Goal: Information Seeking & Learning: Check status

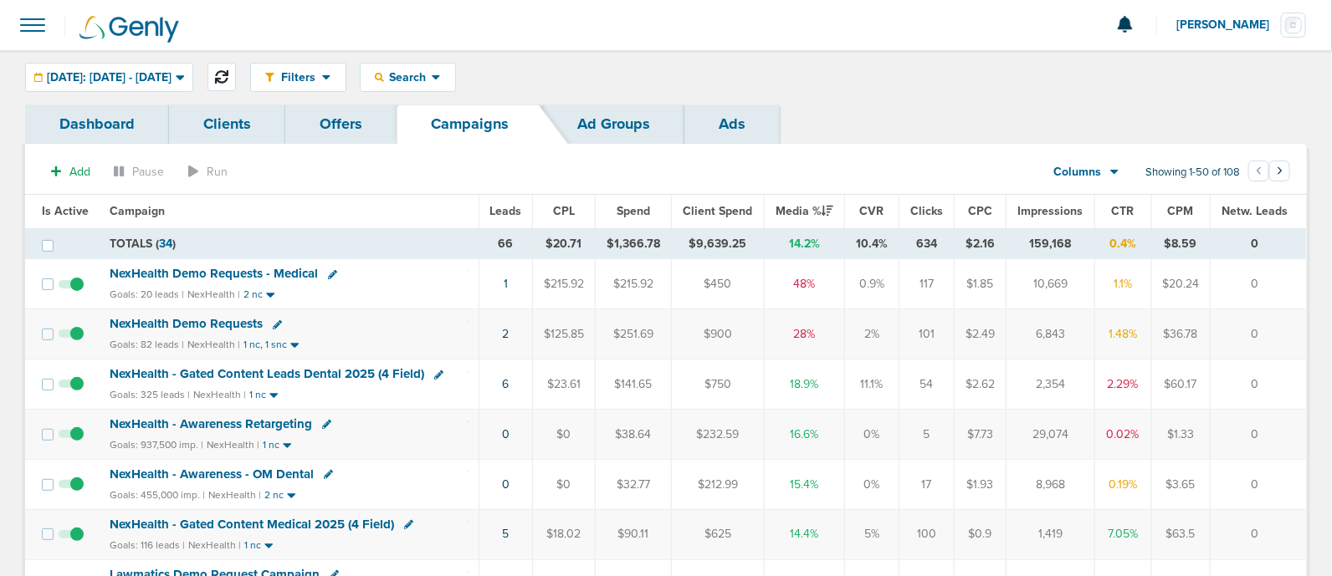
click at [228, 77] on icon at bounding box center [221, 76] width 13 height 13
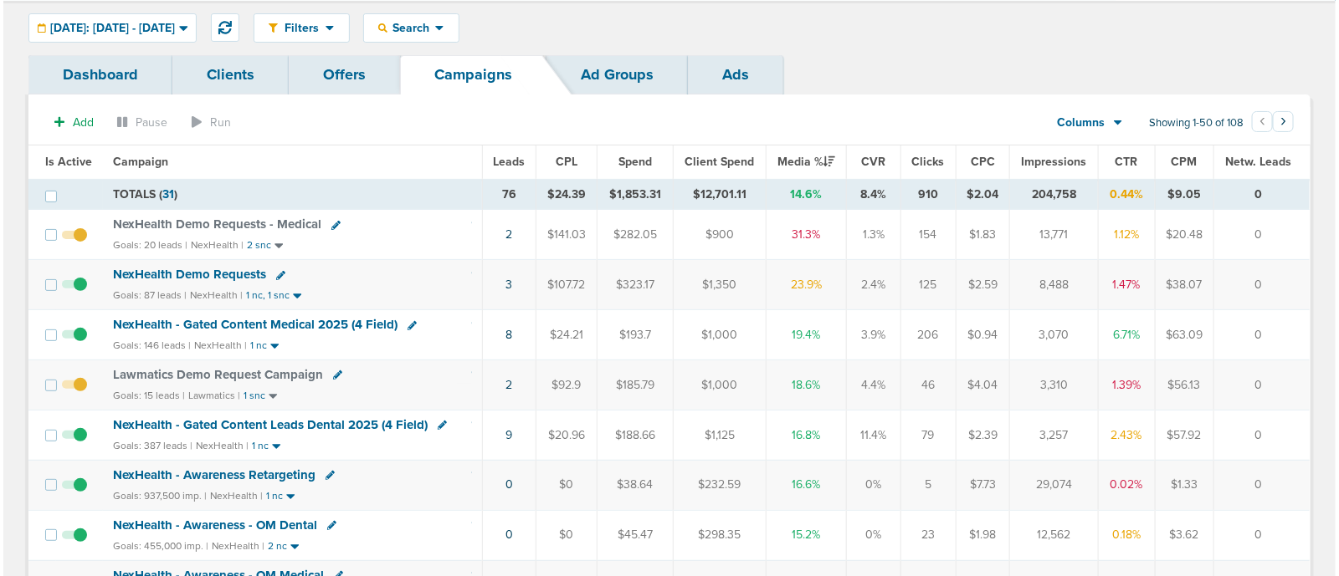
scroll to position [49, 0]
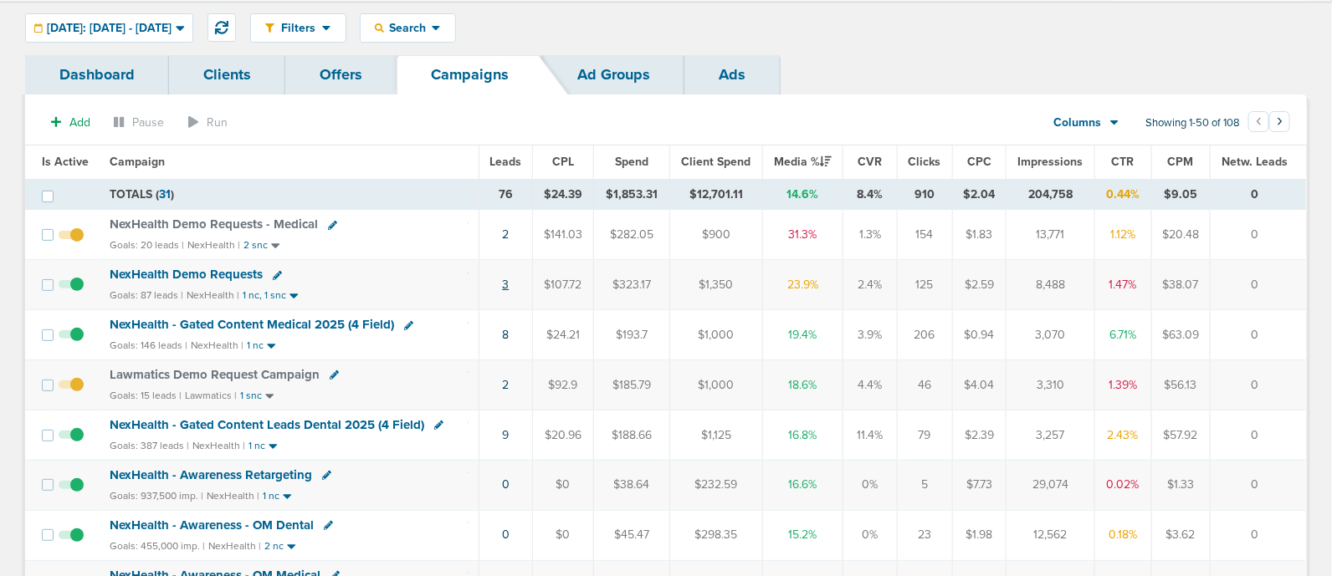
click at [506, 287] on link "3" at bounding box center [505, 285] width 7 height 14
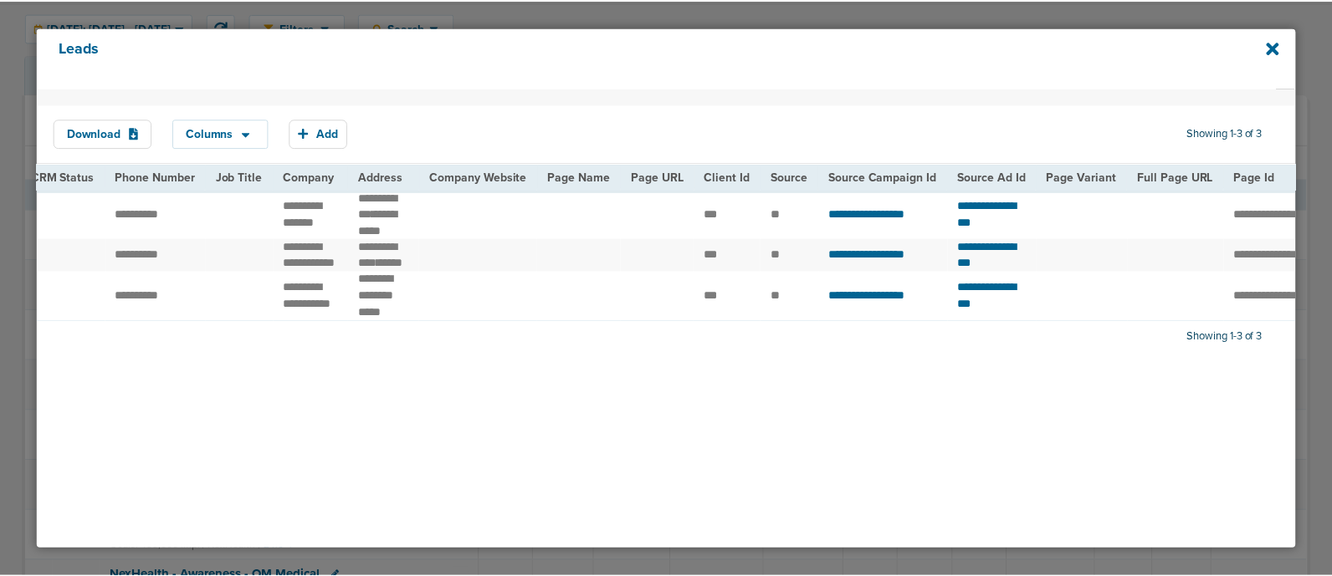
scroll to position [0, 0]
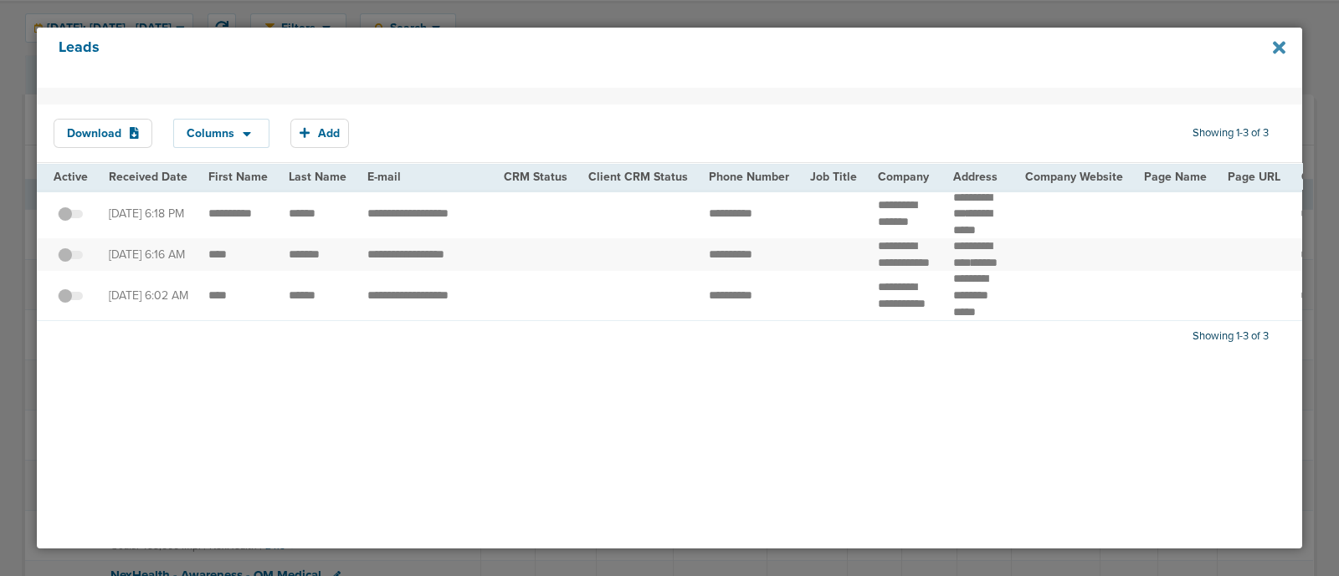
click at [1273, 44] on icon at bounding box center [1278, 47] width 13 height 13
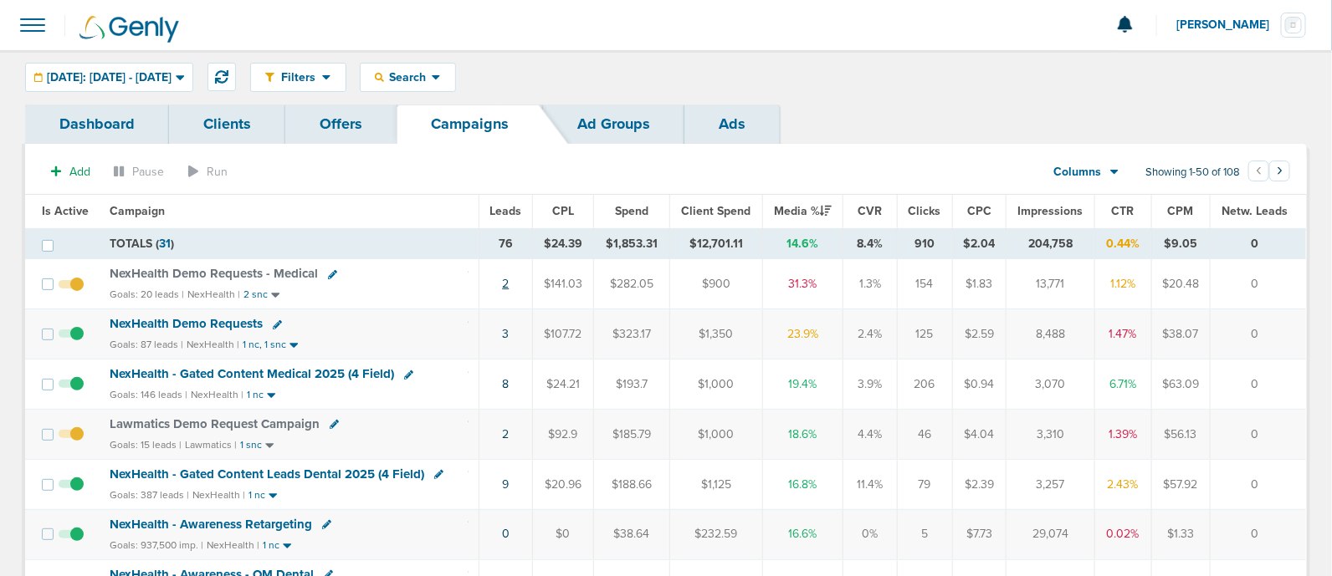
click at [509, 282] on link "2" at bounding box center [505, 284] width 7 height 14
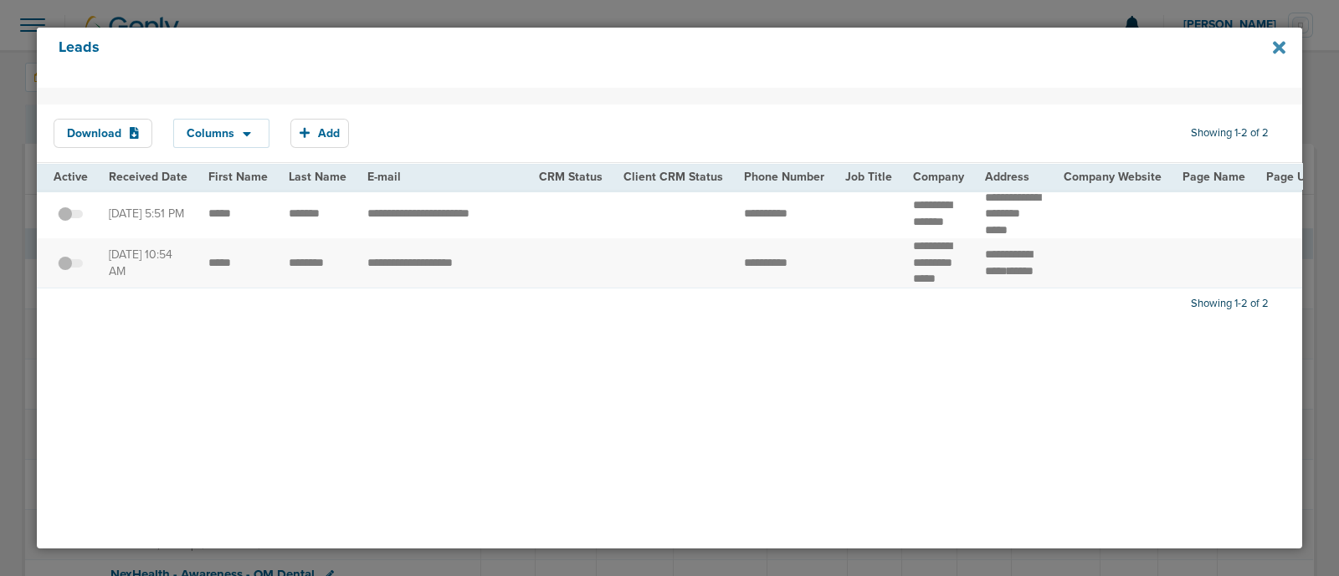
click at [1280, 51] on icon at bounding box center [1278, 47] width 13 height 13
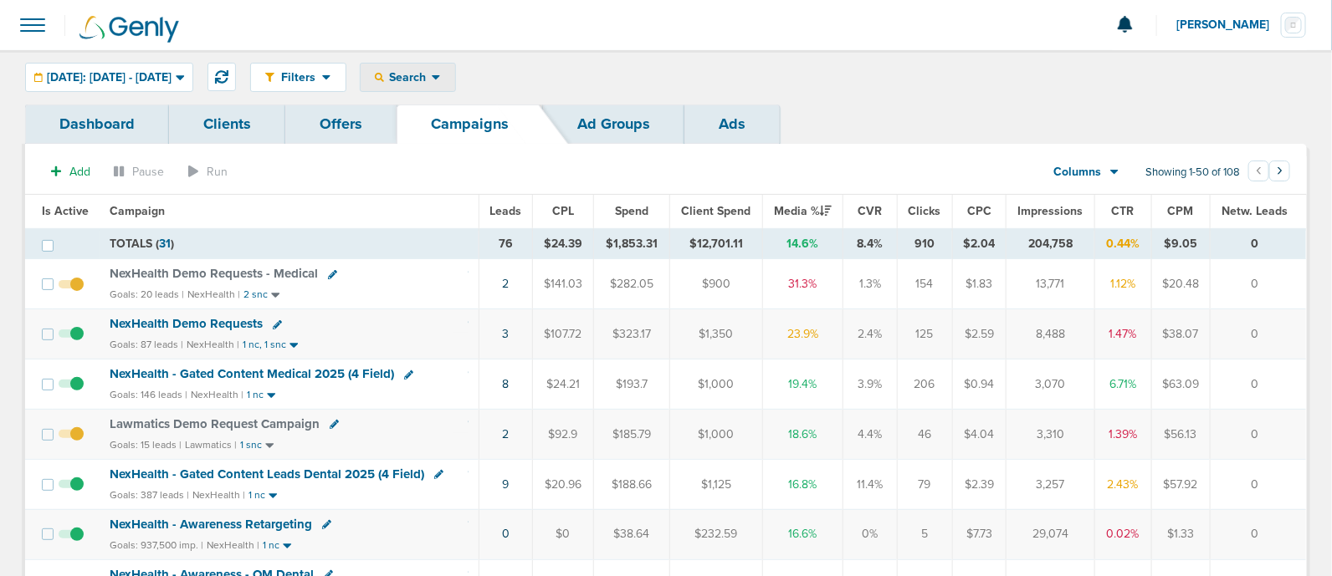
click at [432, 81] on span "Search" at bounding box center [408, 77] width 48 height 14
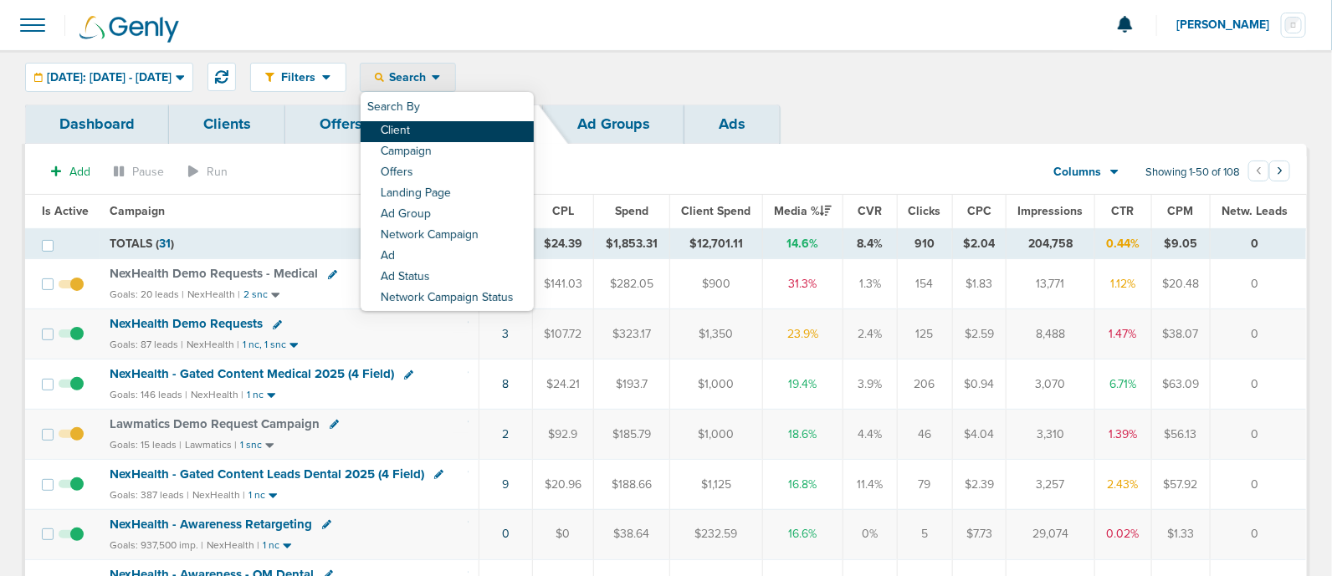
click at [441, 131] on link "Client" at bounding box center [447, 131] width 173 height 21
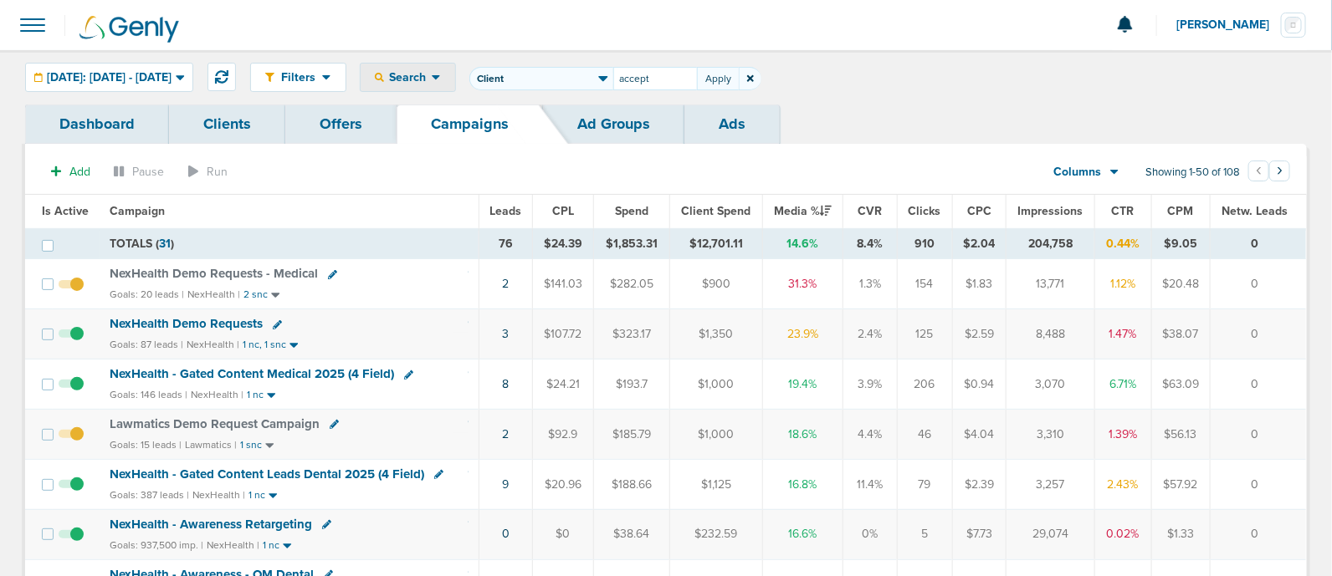
type input "accept"
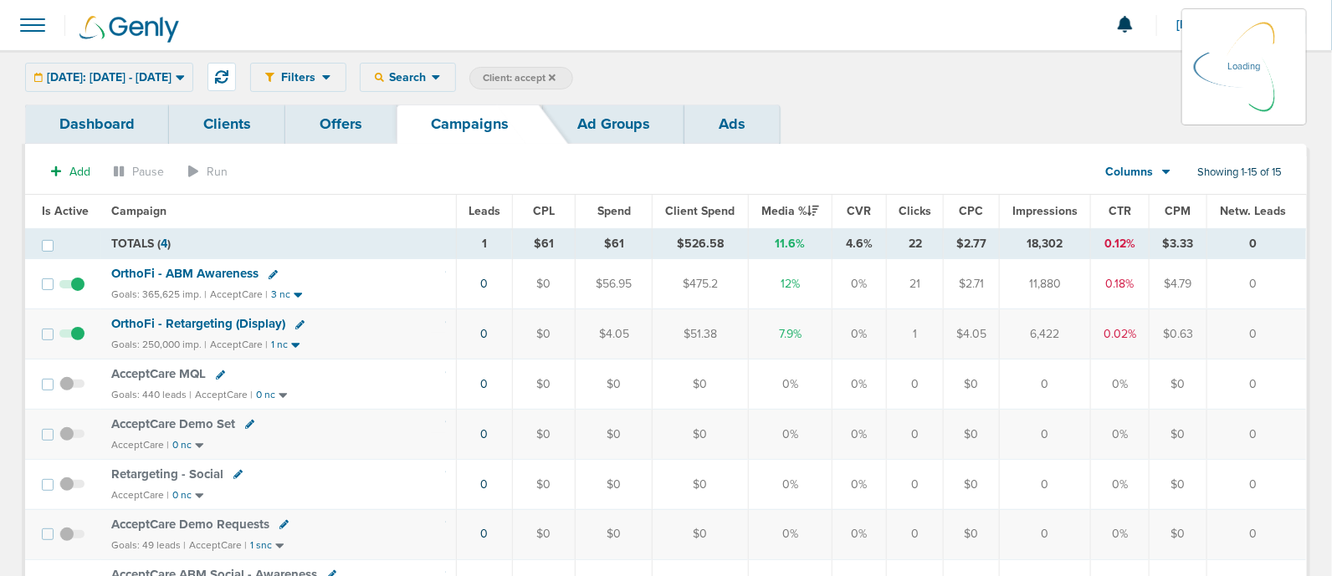
click at [195, 273] on span "OrthoFi - ABM Awareness" at bounding box center [184, 273] width 147 height 15
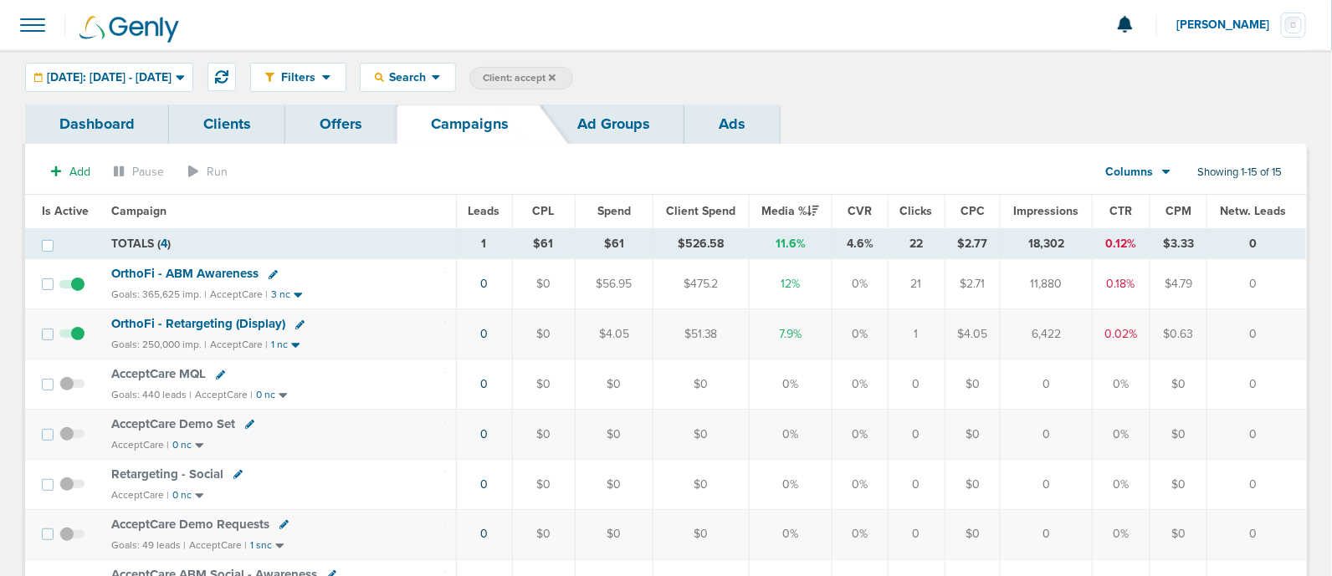
click at [167, 274] on span "OrthoFi - ABM Awareness" at bounding box center [184, 273] width 147 height 15
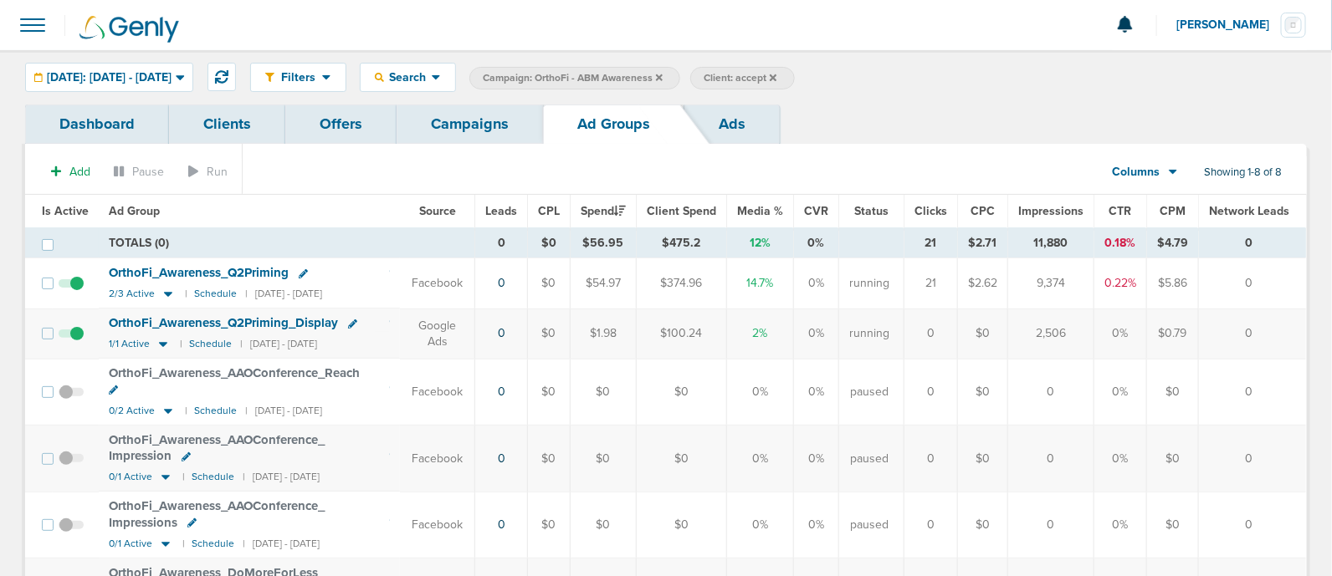
click at [236, 269] on span "OrthoFi_ Awareness_ Q2Priming" at bounding box center [199, 272] width 180 height 15
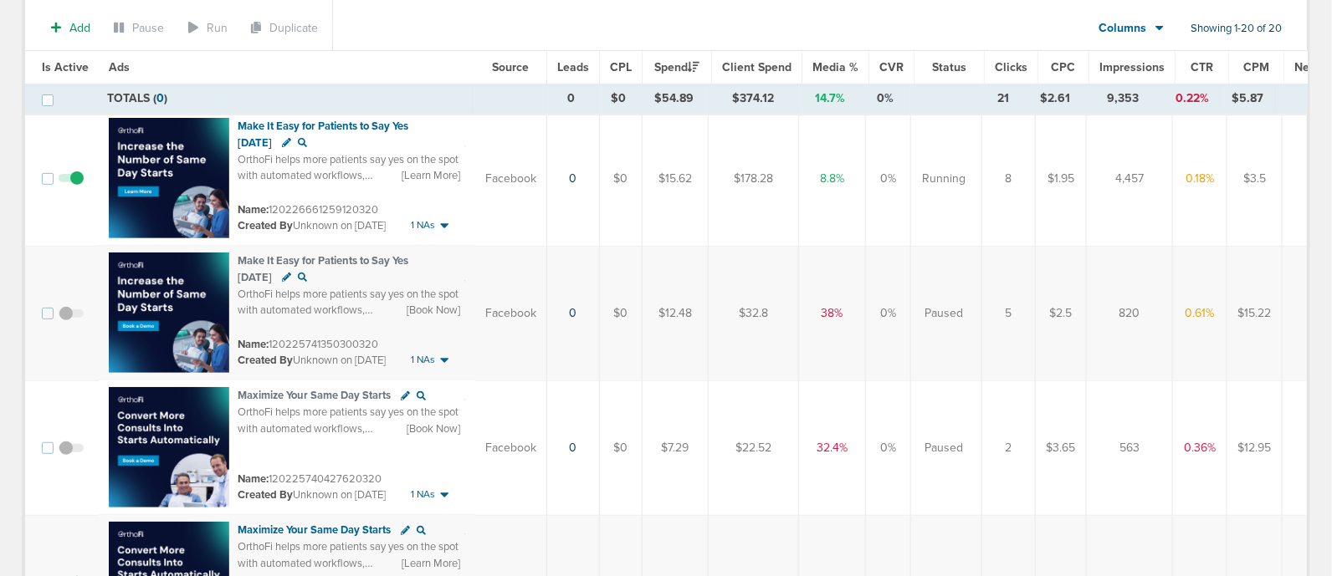
scroll to position [152, 0]
